Goal: Task Accomplishment & Management: Use online tool/utility

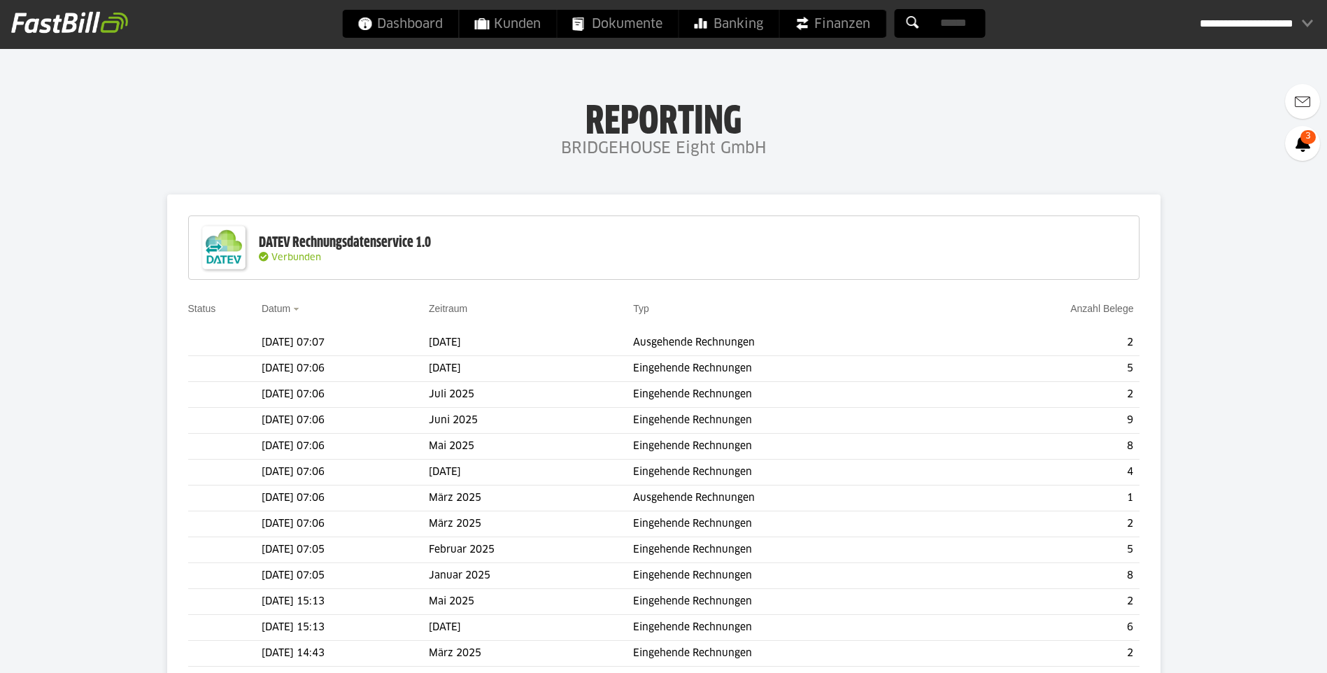
click at [0, 0] on slot "Belege übertragen" at bounding box center [0, 0] width 0 height 0
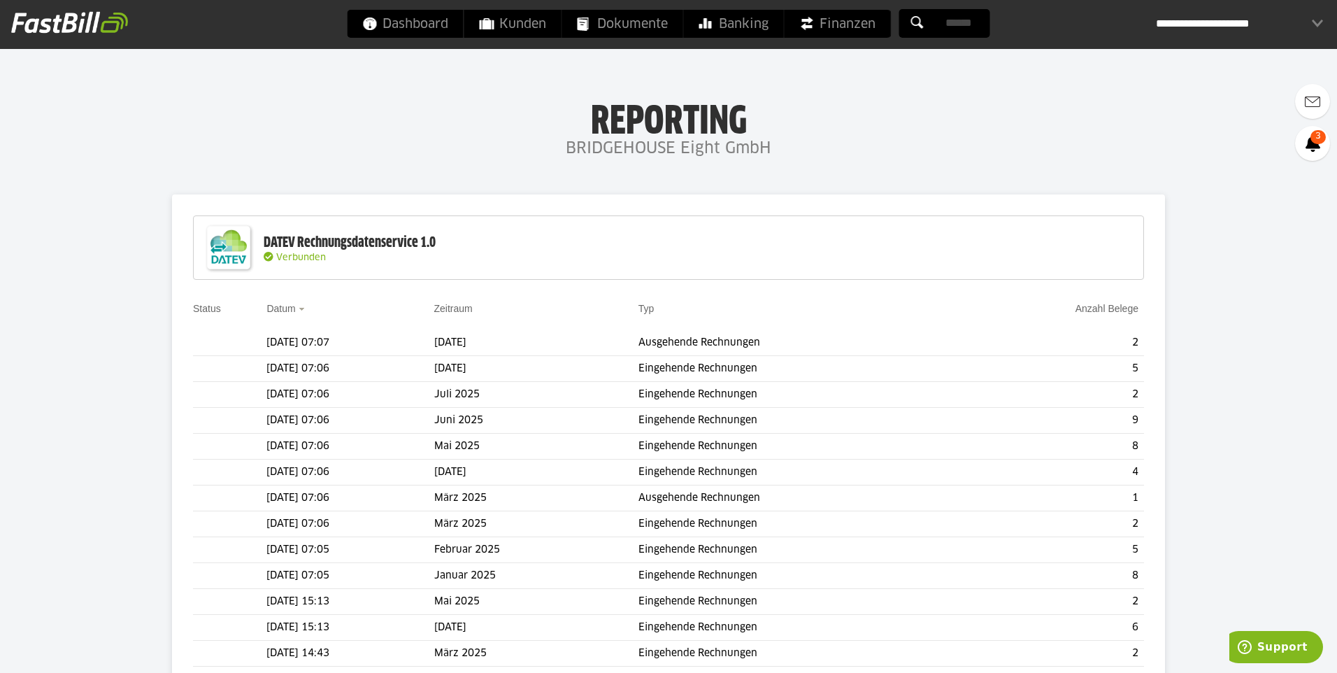
click at [0, 0] on input "text" at bounding box center [0, 0] width 0 height 0
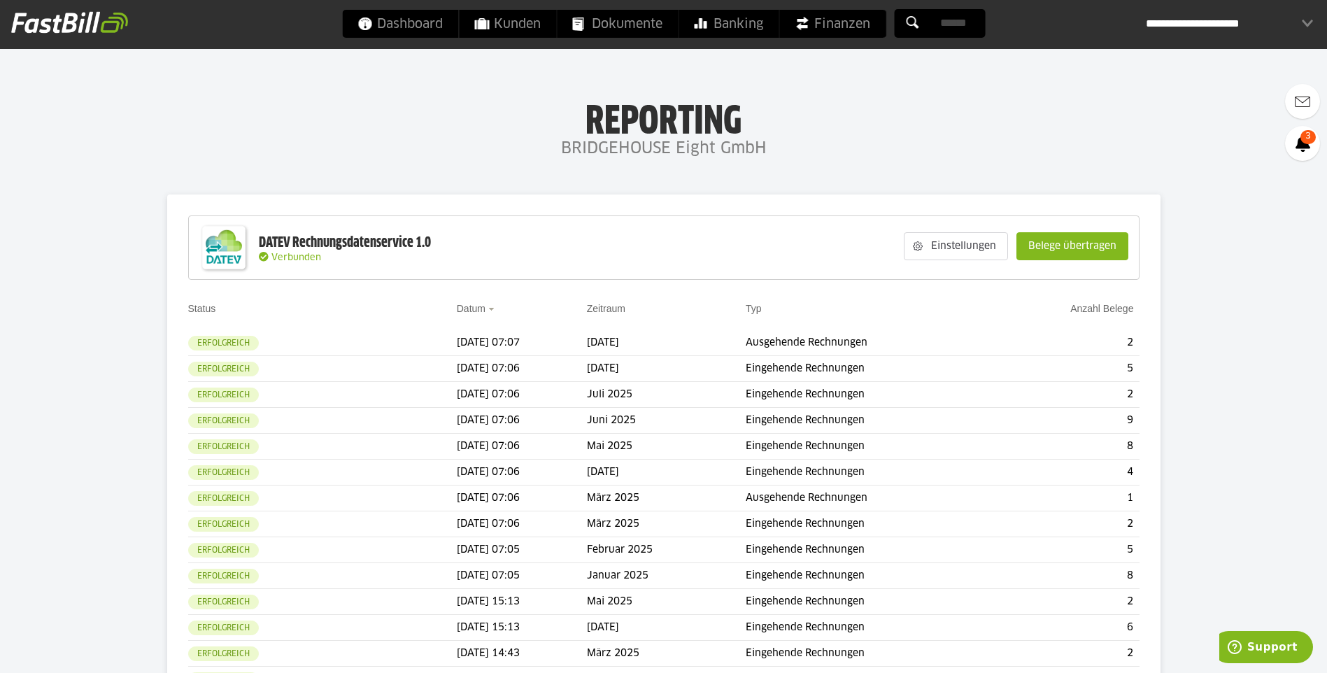
click at [1091, 259] on slot "Belege übertragen" at bounding box center [1072, 246] width 110 height 27
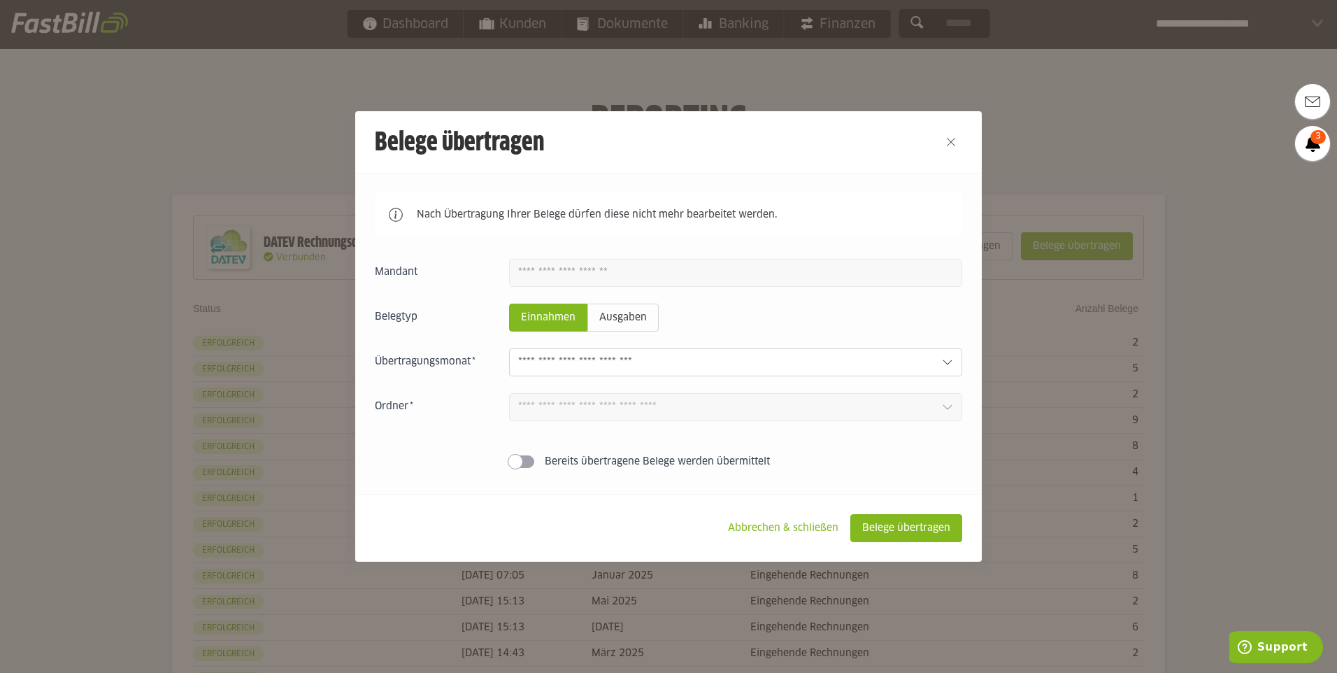
drag, startPoint x: 943, startPoint y: 348, endPoint x: 937, endPoint y: 359, distance: 12.5
click at [941, 350] on div "Einnahmen Ausgaben [DATE] 1 Einnahmen 0 Ausgaben Juli 2025 0 Einnahmen 0 Ausgab…" at bounding box center [668, 366] width 587 height 215
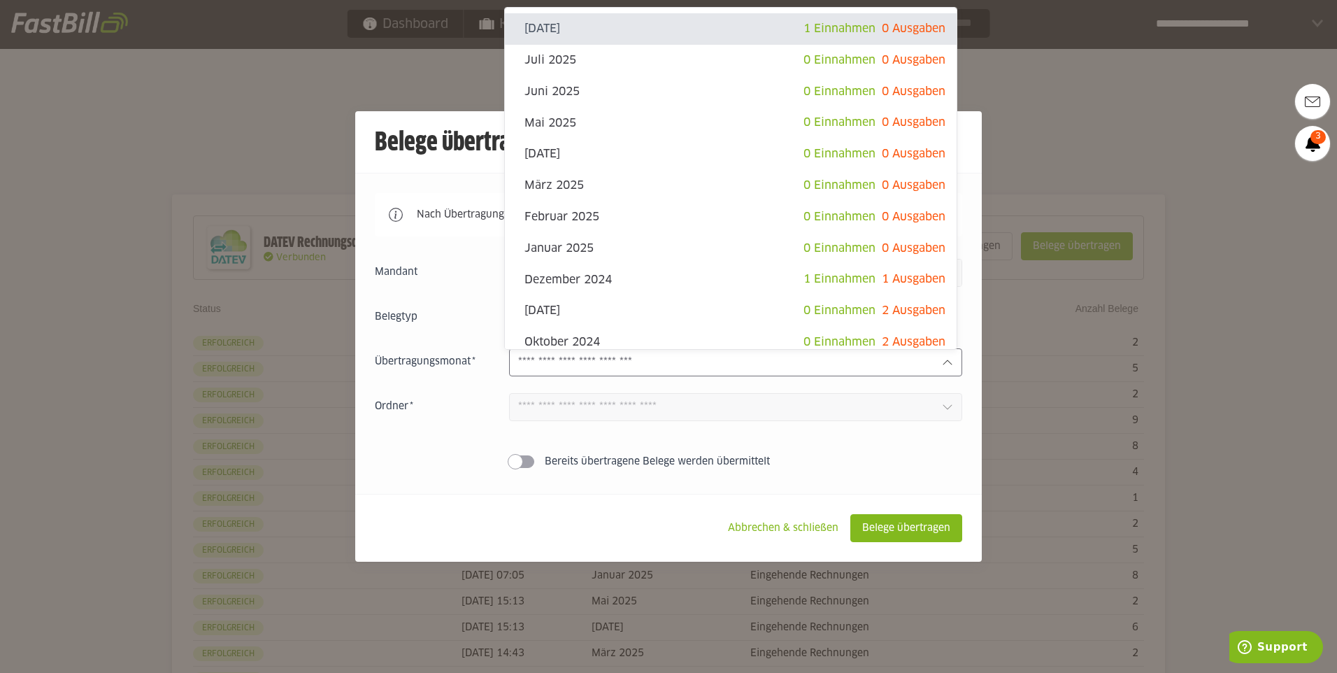
click at [937, 359] on div at bounding box center [735, 362] width 453 height 28
